Goal: Information Seeking & Learning: Learn about a topic

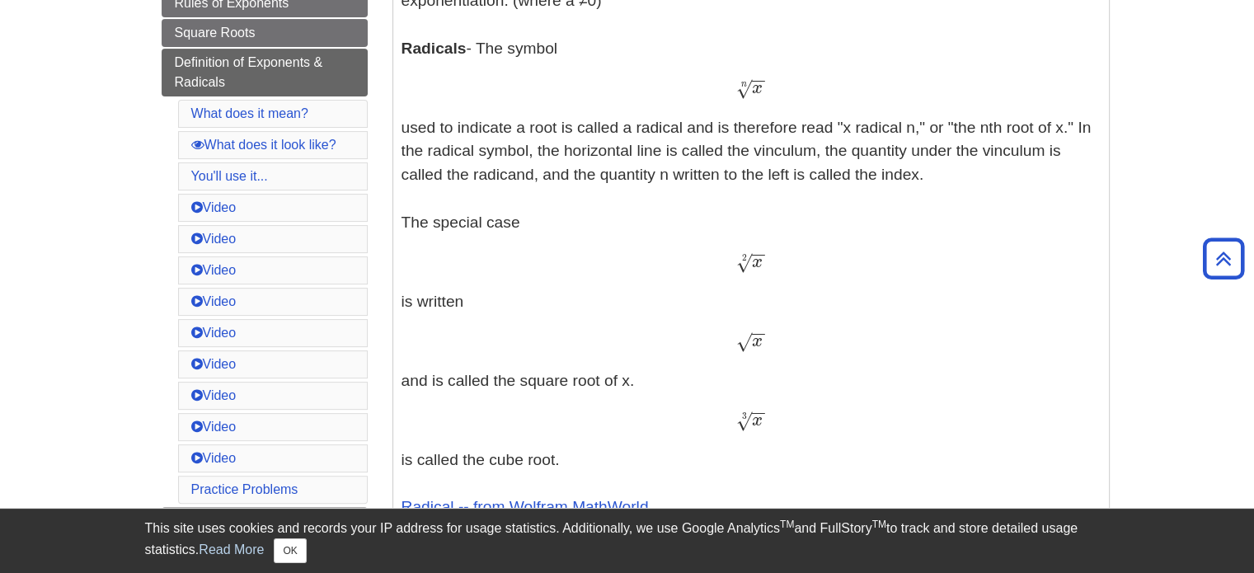
scroll to position [412, 0]
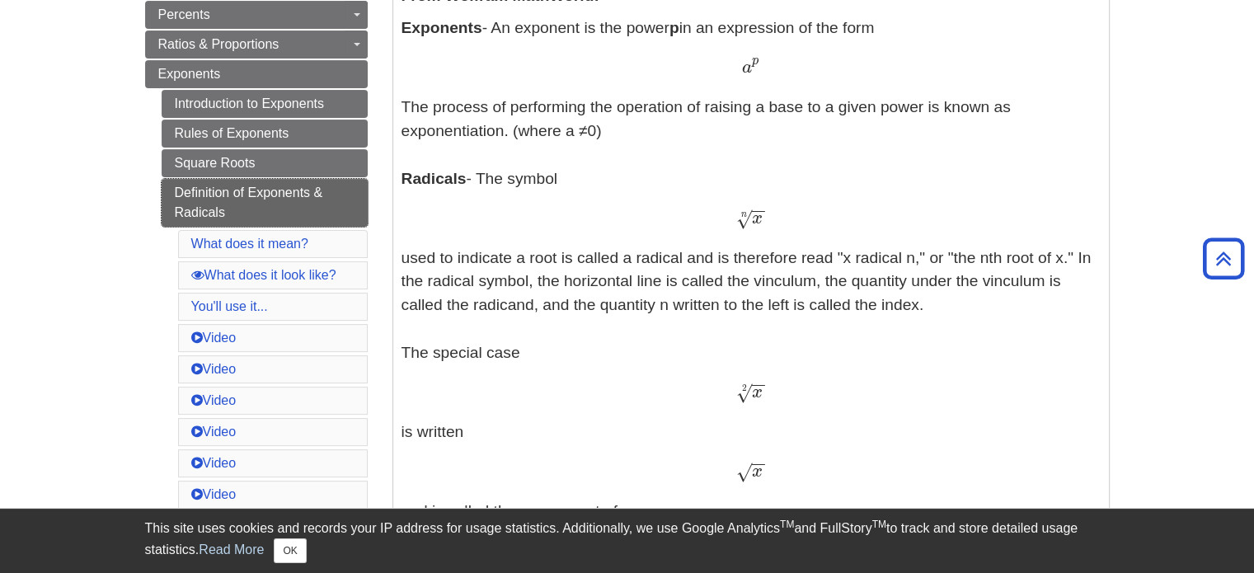
click at [251, 205] on link "Definition of Exponents & Radicals" at bounding box center [265, 203] width 206 height 48
click at [257, 190] on link "Definition of Exponents & Radicals" at bounding box center [265, 203] width 206 height 48
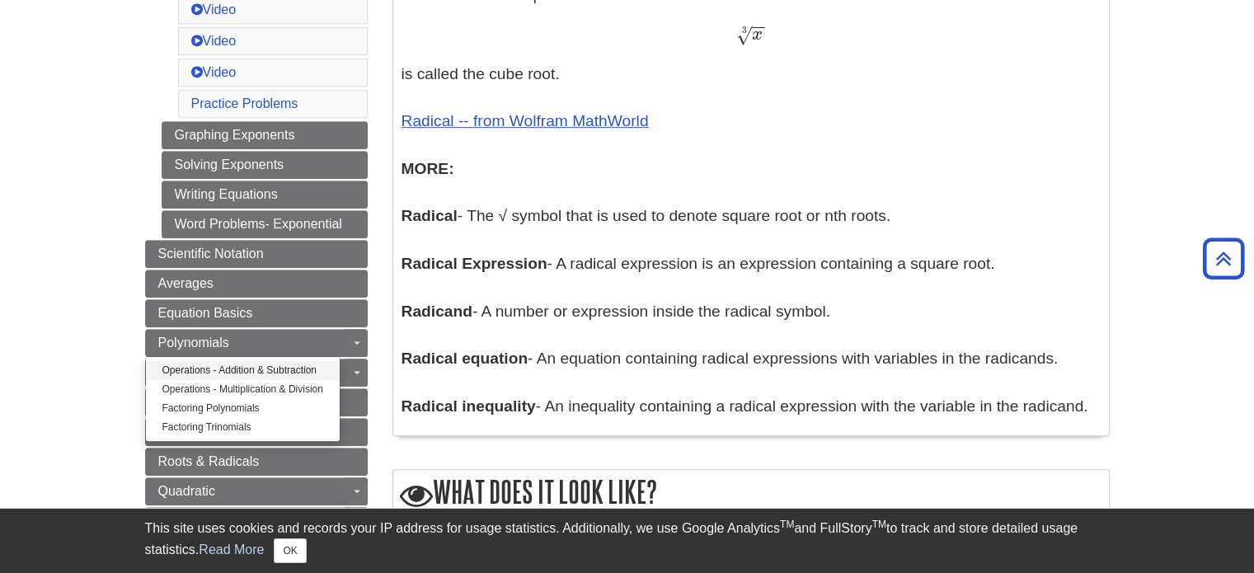
scroll to position [989, 0]
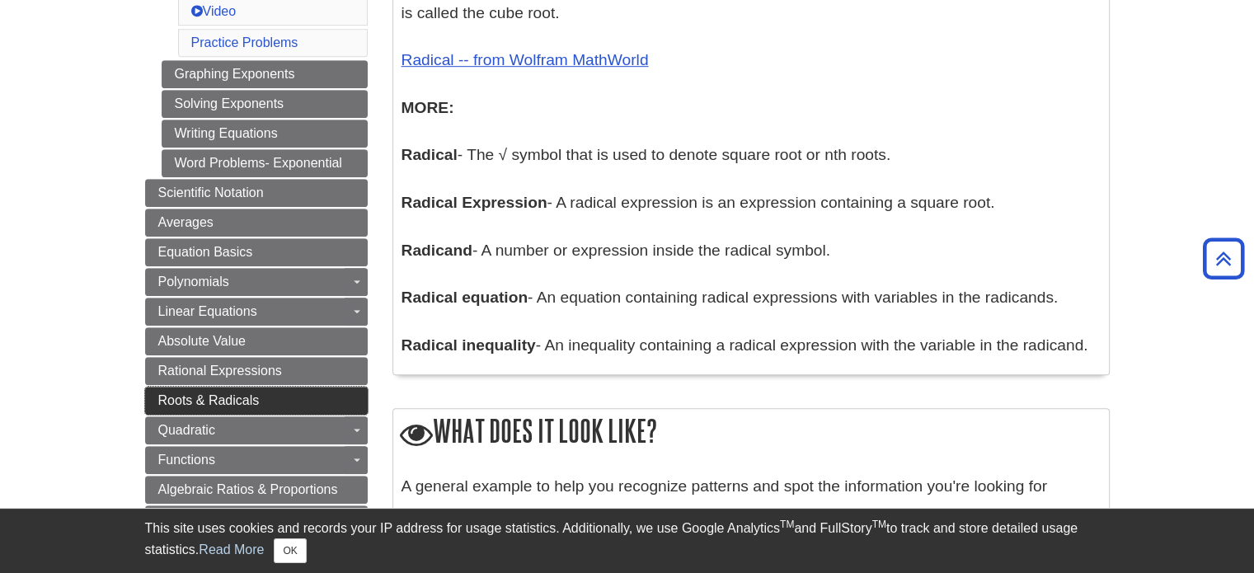
click at [185, 393] on span "Roots & Radicals" at bounding box center [208, 400] width 101 height 14
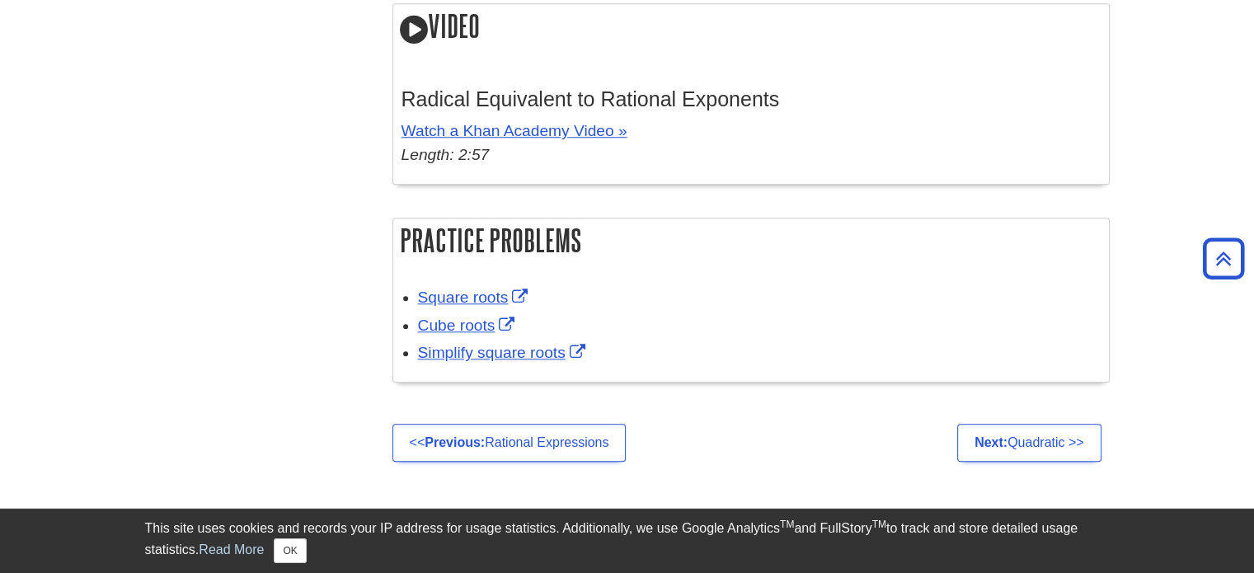
scroll to position [1567, 0]
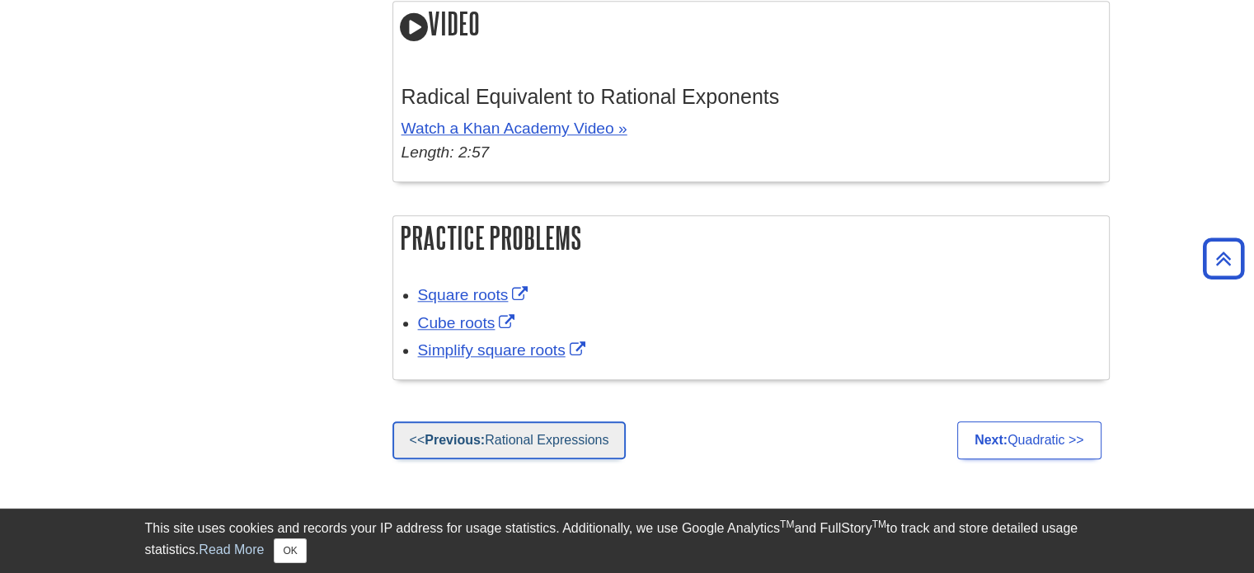
click at [578, 438] on link "<< Previous: Rational Expressions" at bounding box center [509, 440] width 234 height 38
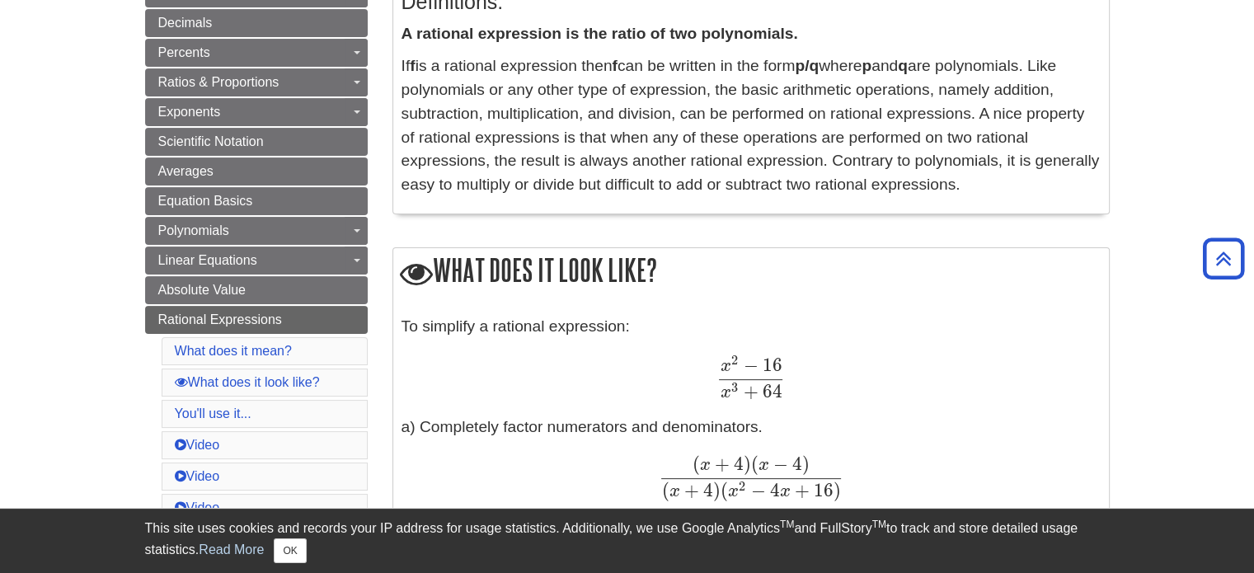
scroll to position [412, 0]
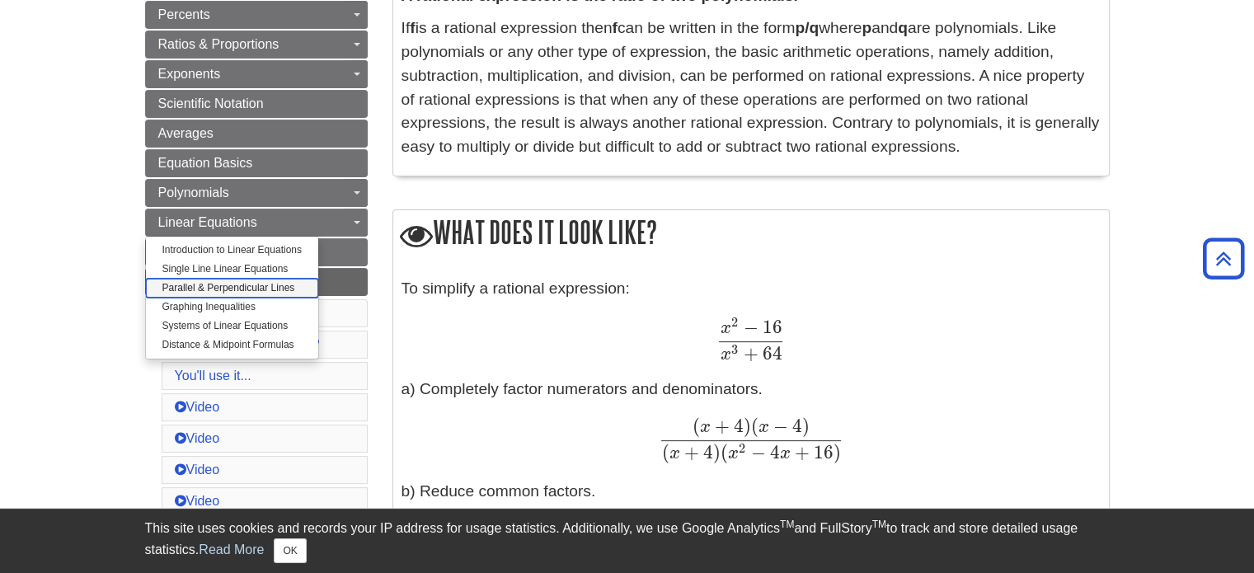
click at [259, 279] on link "Parallel & Perpendicular Lines" at bounding box center [232, 288] width 172 height 19
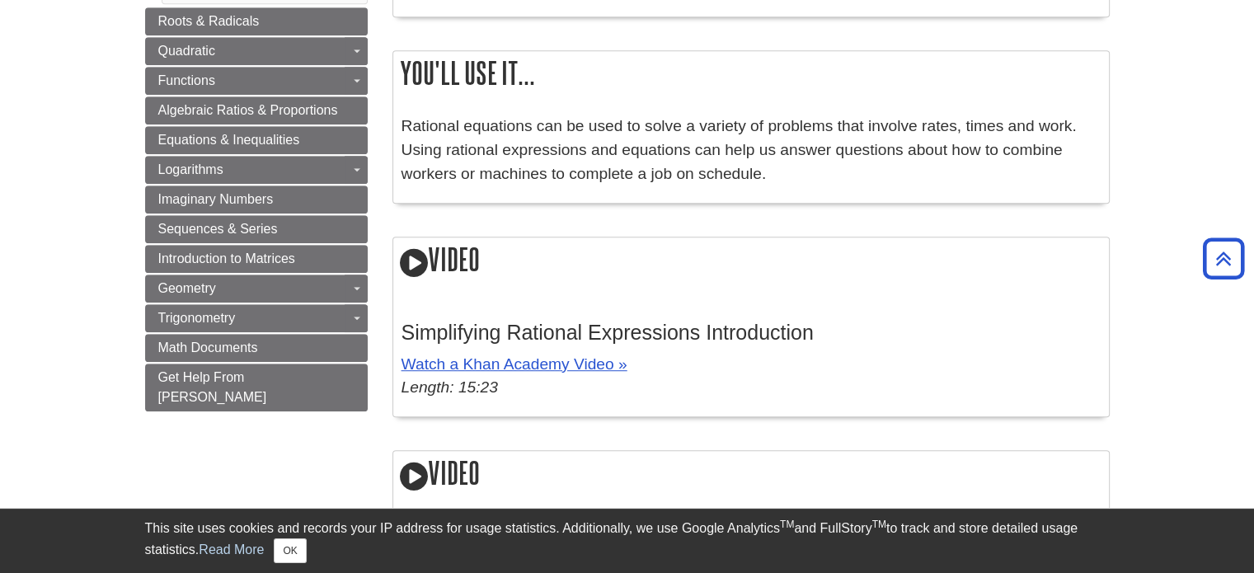
scroll to position [990, 0]
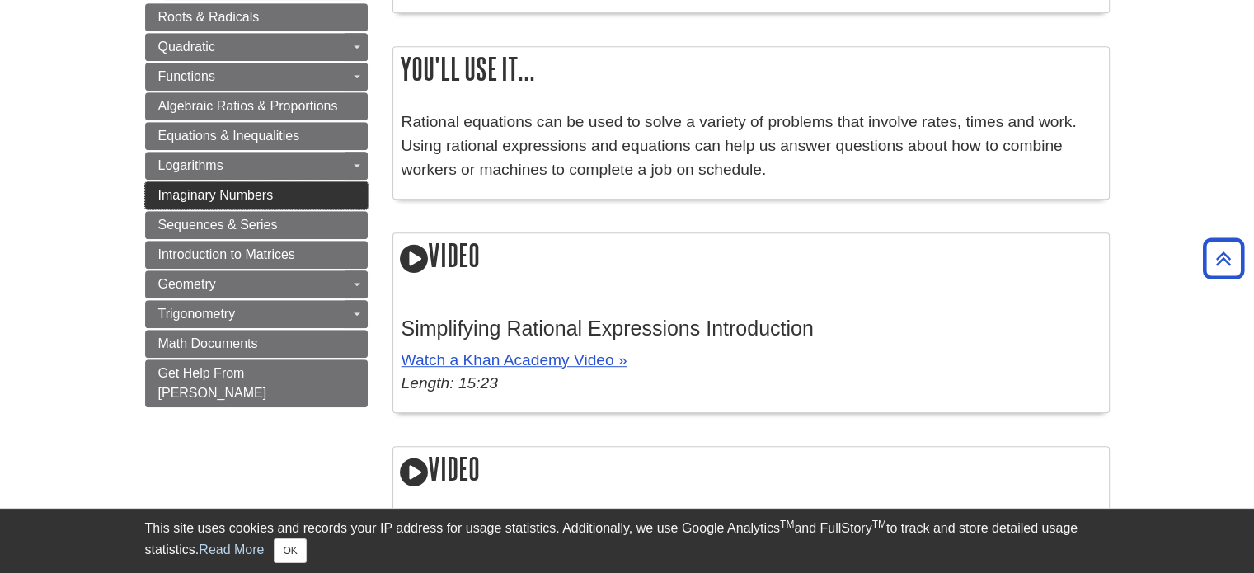
click at [227, 181] on link "Imaginary Numbers" at bounding box center [256, 195] width 223 height 28
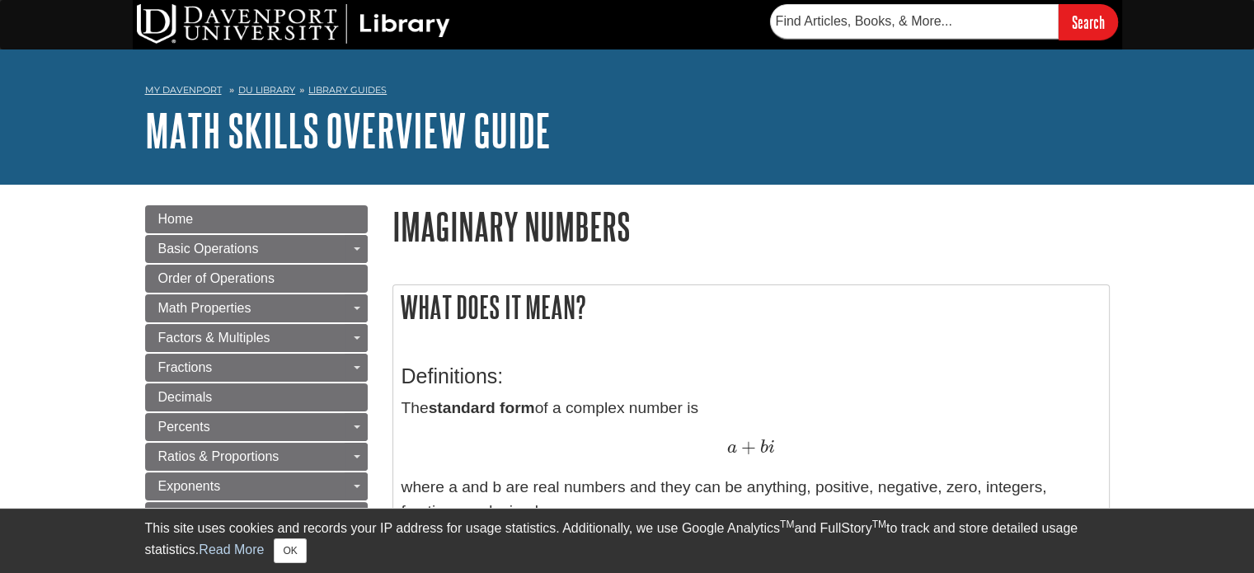
click at [516, 349] on div "Definitions: The standard form of a complex number is a + b i a + b i where a a…" at bounding box center [751, 539] width 699 height 382
click at [1017, 27] on input "text" at bounding box center [914, 21] width 289 height 35
type input "irrational numbers"
click at [1059, 4] on input "Search" at bounding box center [1088, 21] width 59 height 35
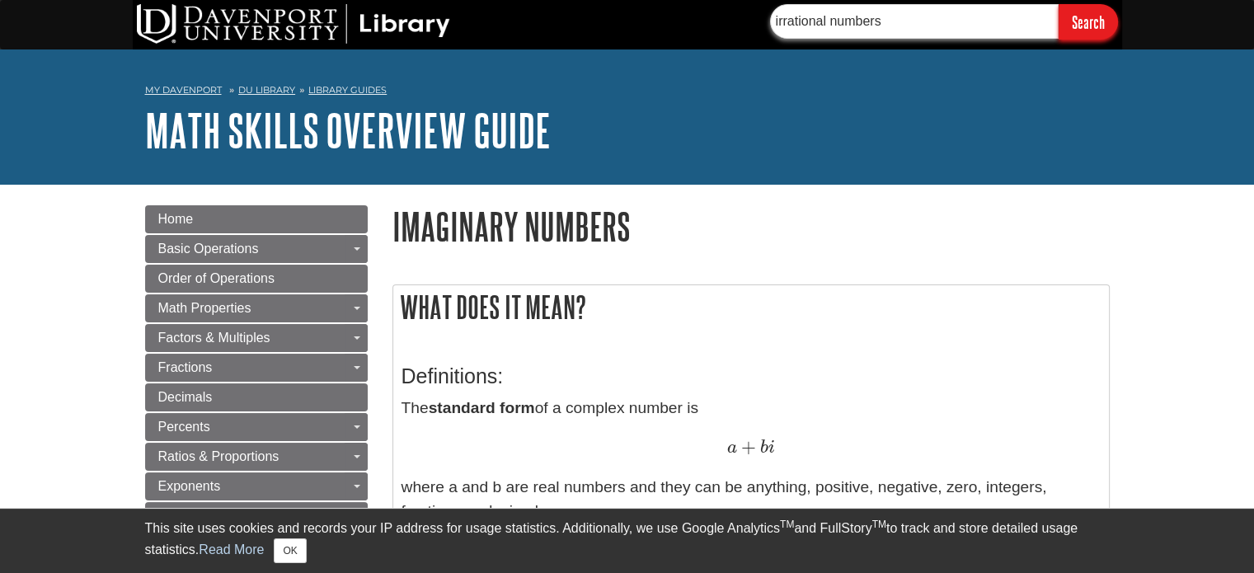
drag, startPoint x: 892, startPoint y: 24, endPoint x: 693, endPoint y: 16, distance: 198.9
click at [693, 16] on div "irrational numbers Search" at bounding box center [627, 24] width 989 height 49
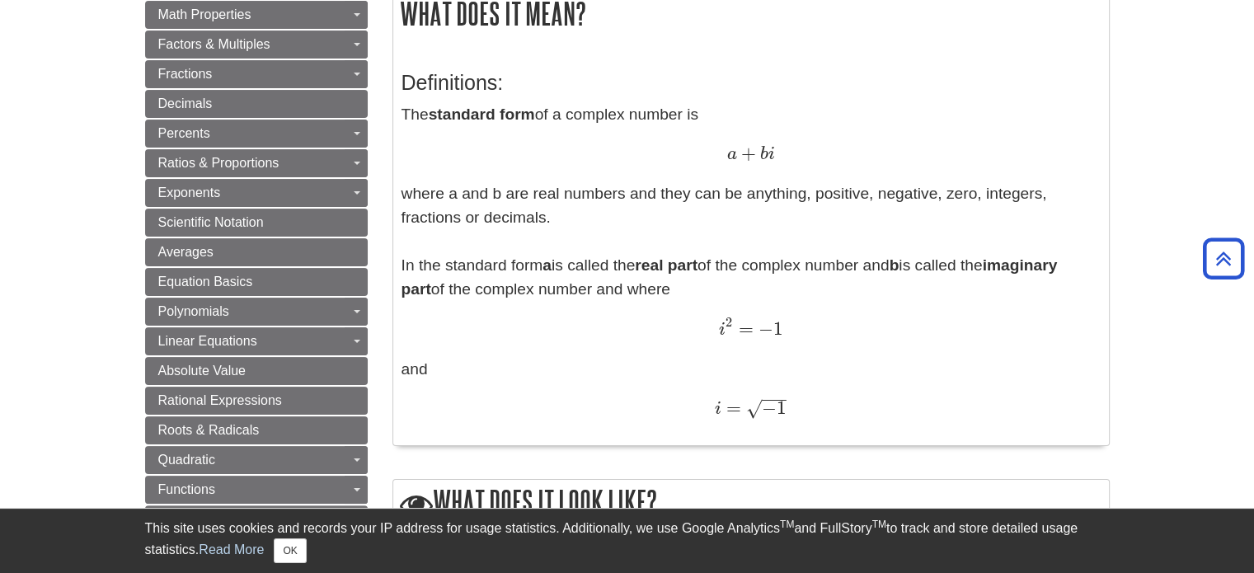
scroll to position [330, 0]
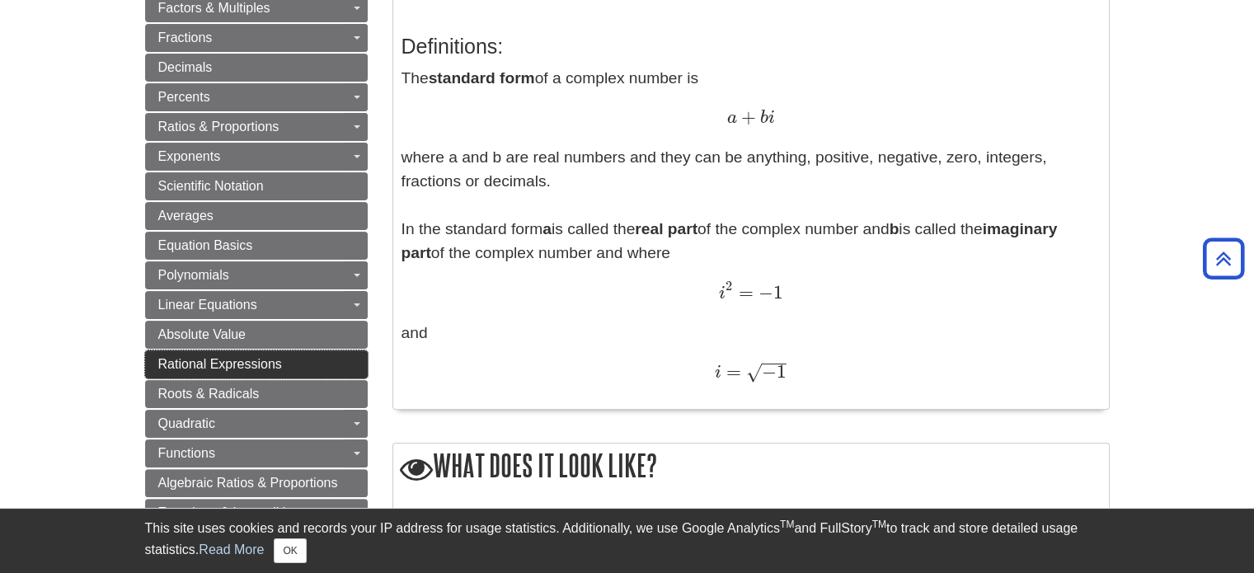
click at [164, 359] on span "Rational Expressions" at bounding box center [220, 364] width 124 height 14
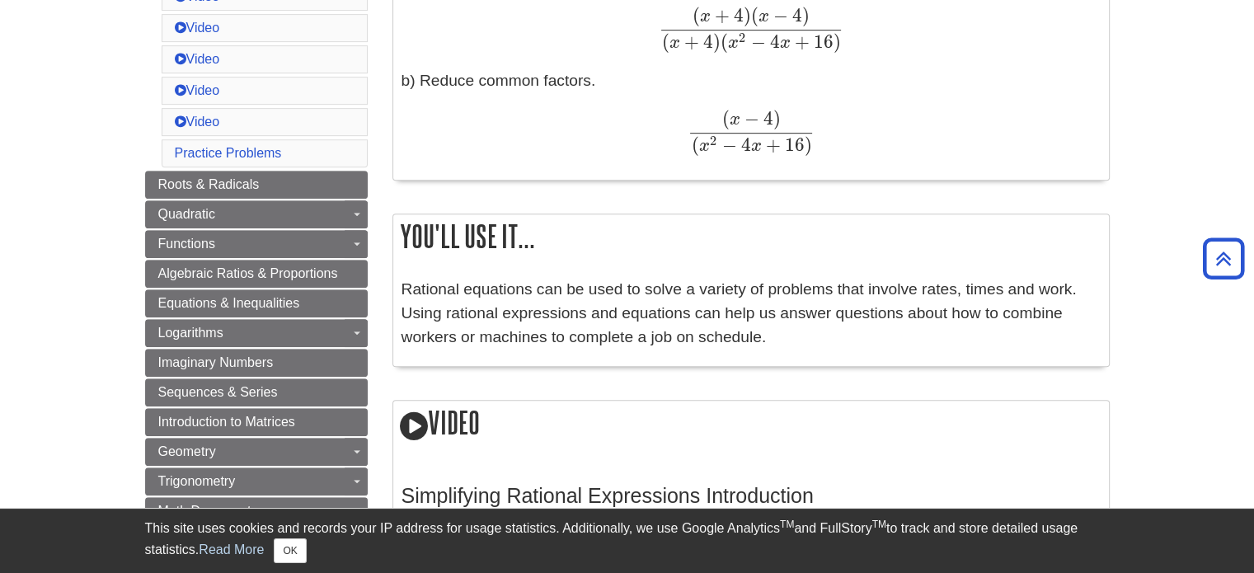
scroll to position [824, 0]
